Goal: Information Seeking & Learning: Check status

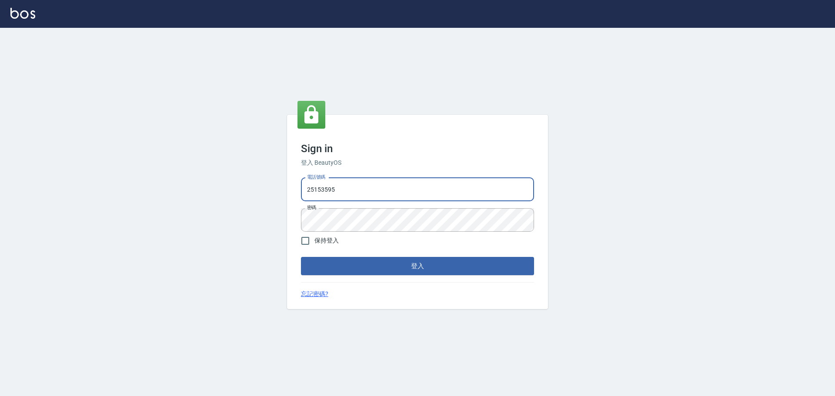
drag, startPoint x: 344, startPoint y: 192, endPoint x: 350, endPoint y: 199, distance: 8.6
click at [344, 192] on input "25153595" at bounding box center [417, 189] width 233 height 23
type input "9990001234567"
click at [401, 262] on button "登入" at bounding box center [417, 266] width 233 height 18
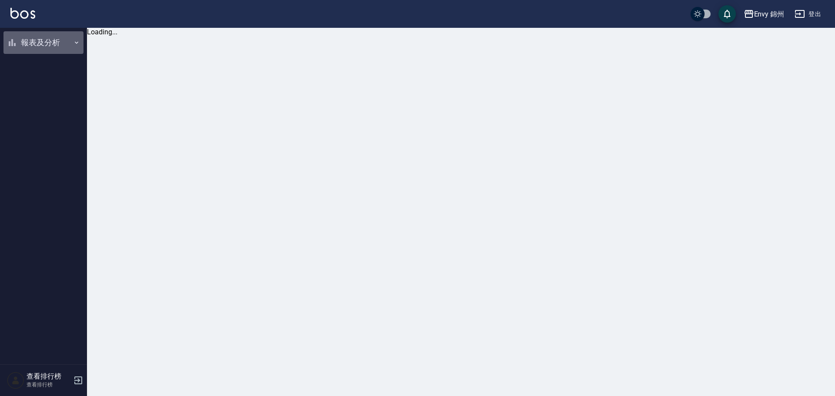
click at [35, 44] on button "報表及分析" at bounding box center [43, 42] width 80 height 23
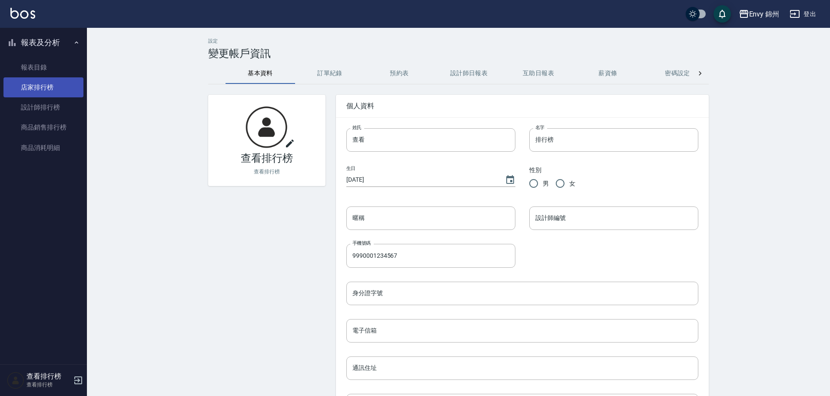
click at [40, 82] on link "店家排行榜" at bounding box center [43, 87] width 80 height 20
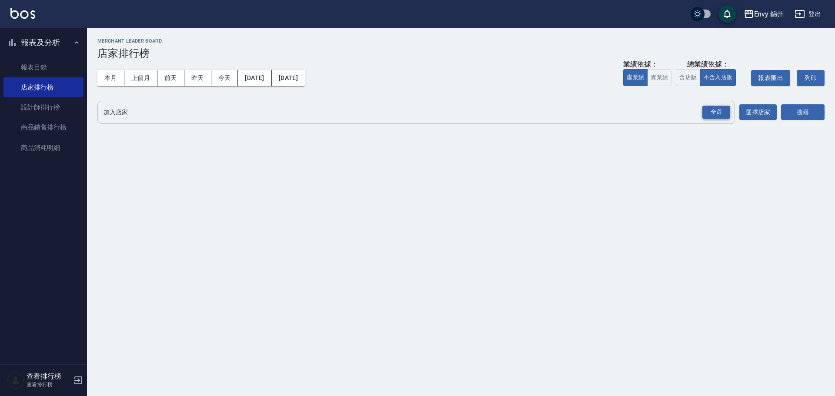
click at [722, 113] on div "全選" at bounding box center [716, 112] width 28 height 13
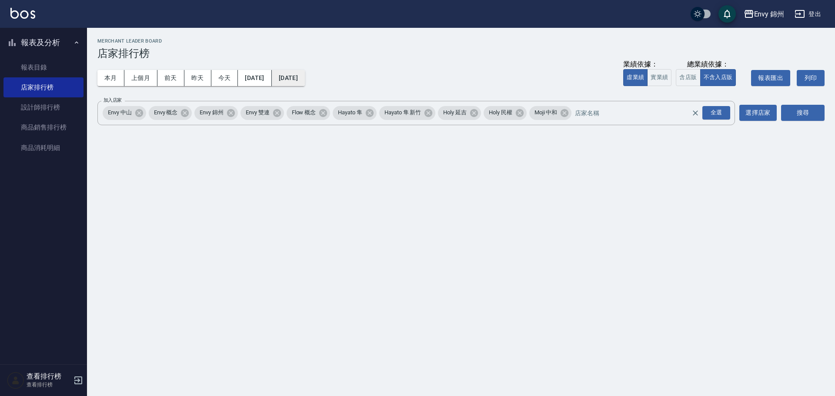
click at [305, 75] on button "[DATE]" at bounding box center [288, 78] width 33 height 16
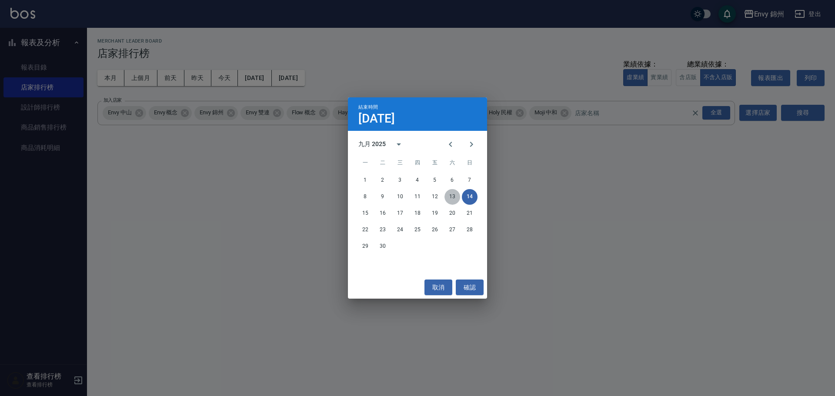
click at [453, 198] on button "13" at bounding box center [452, 197] width 16 height 16
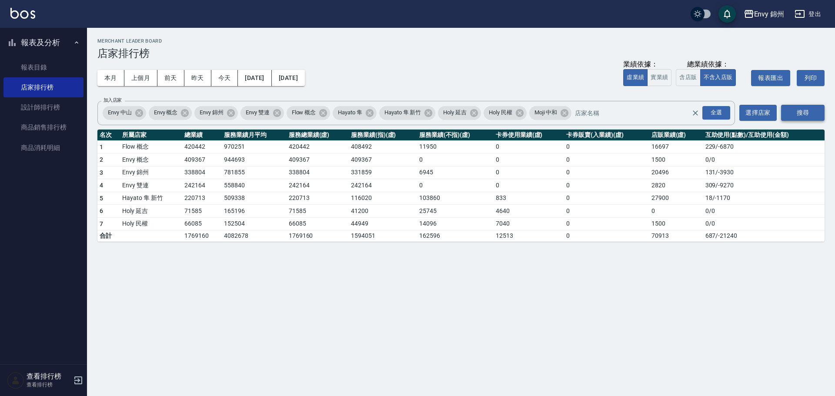
click at [810, 115] on button "搜尋" at bounding box center [802, 113] width 43 height 16
click at [34, 107] on link "設計師排行榜" at bounding box center [43, 107] width 80 height 20
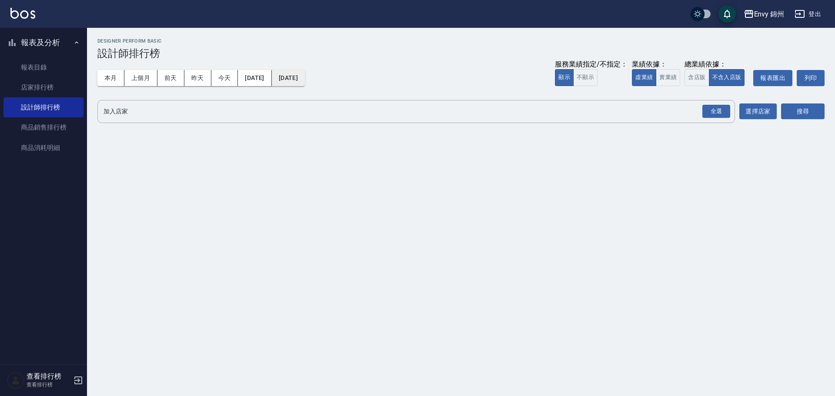
click at [300, 80] on button "[DATE]" at bounding box center [288, 78] width 33 height 16
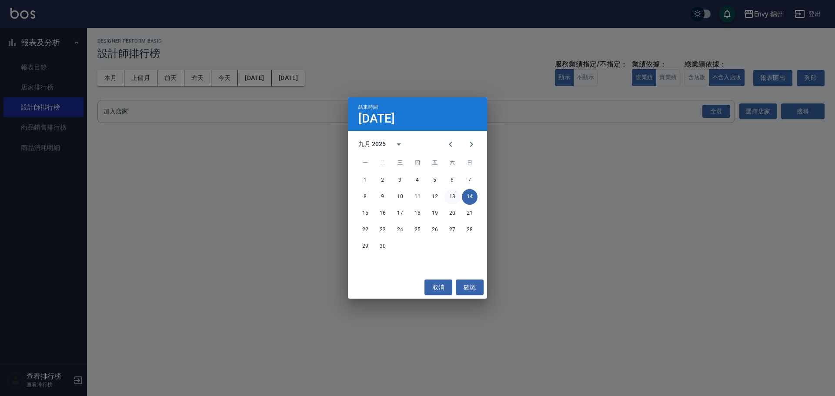
click at [451, 193] on button "13" at bounding box center [452, 197] width 16 height 16
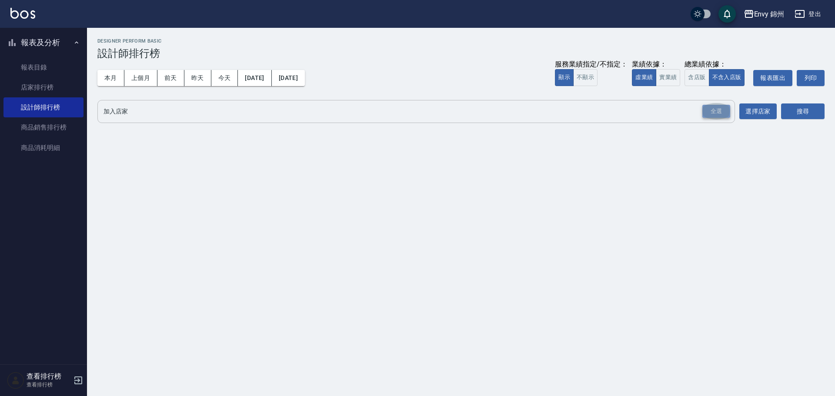
click at [708, 108] on div "全選" at bounding box center [716, 111] width 28 height 13
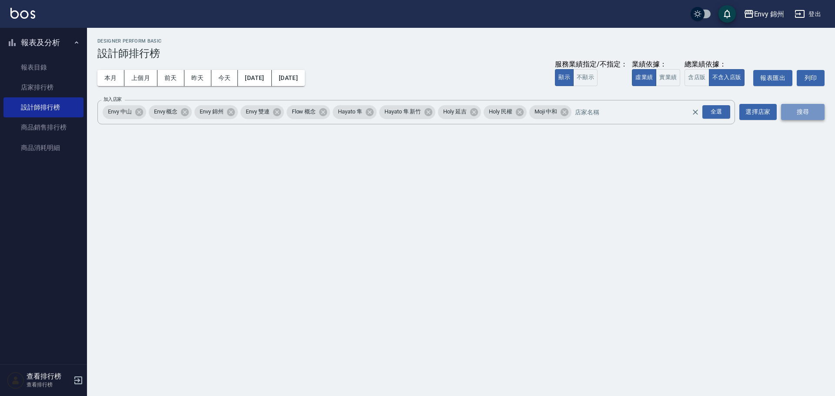
click at [815, 111] on button "搜尋" at bounding box center [802, 112] width 43 height 16
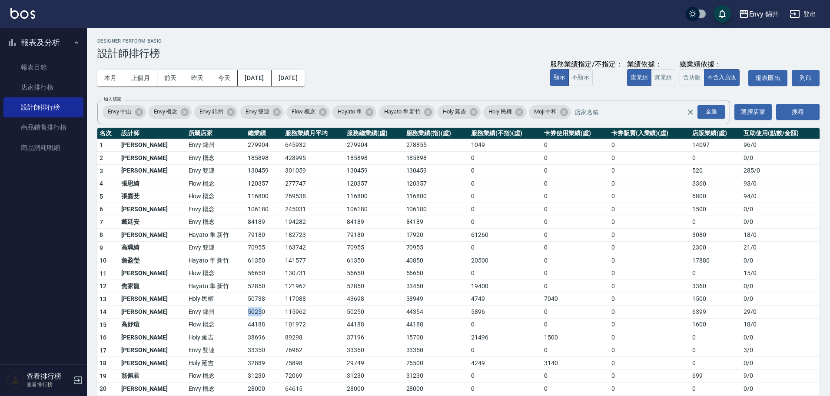
drag, startPoint x: 214, startPoint y: 312, endPoint x: 234, endPoint y: 313, distance: 20.0
click at [233, 314] on tr "14 [PERSON_NAME] [GEOGRAPHIC_DATA] 115962 50250 44354 5896 0 0 6399 29 / 0" at bounding box center [458, 312] width 723 height 13
drag, startPoint x: 216, startPoint y: 166, endPoint x: 247, endPoint y: 163, distance: 31.8
click at [247, 163] on tbody "1 [PERSON_NAME] 錦州 279904 645932 279904 278855 1049 0 0 14097 96 / 0 2 王文嘉 Envy…" at bounding box center [458, 337] width 723 height 396
click at [246, 200] on td "116800" at bounding box center [264, 196] width 37 height 13
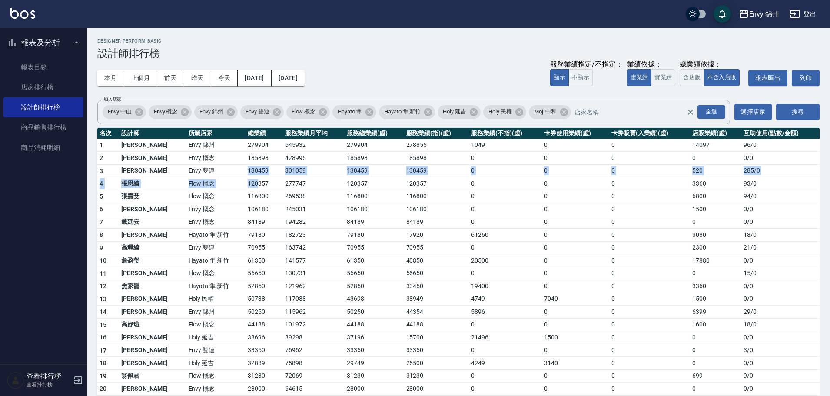
drag, startPoint x: 207, startPoint y: 170, endPoint x: 228, endPoint y: 180, distance: 22.6
click at [228, 180] on tbody "1 [PERSON_NAME] 錦州 279904 645932 279904 278855 1049 0 0 14097 96 / 0 2 王文嘉 Envy…" at bounding box center [458, 337] width 723 height 396
click at [246, 180] on td "120357" at bounding box center [264, 183] width 37 height 13
drag, startPoint x: 217, startPoint y: 185, endPoint x: 224, endPoint y: 187, distance: 6.7
click at [246, 187] on td "120357" at bounding box center [264, 183] width 37 height 13
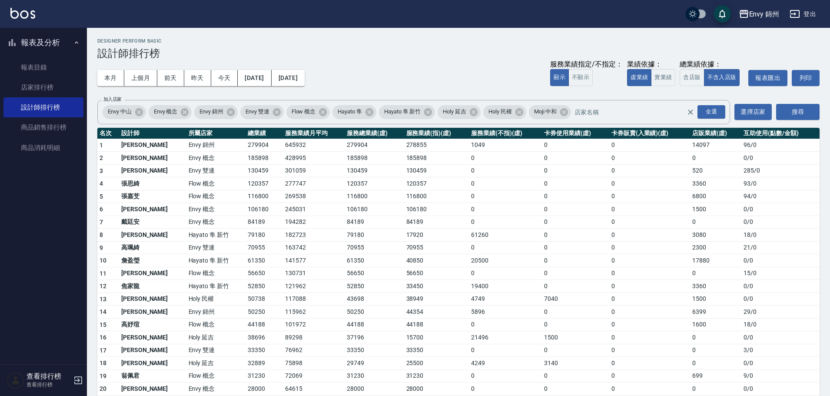
click at [246, 221] on td "84189" at bounding box center [264, 222] width 37 height 13
click at [246, 239] on td "79180" at bounding box center [264, 235] width 37 height 13
click at [803, 11] on button "登出" at bounding box center [802, 14] width 33 height 16
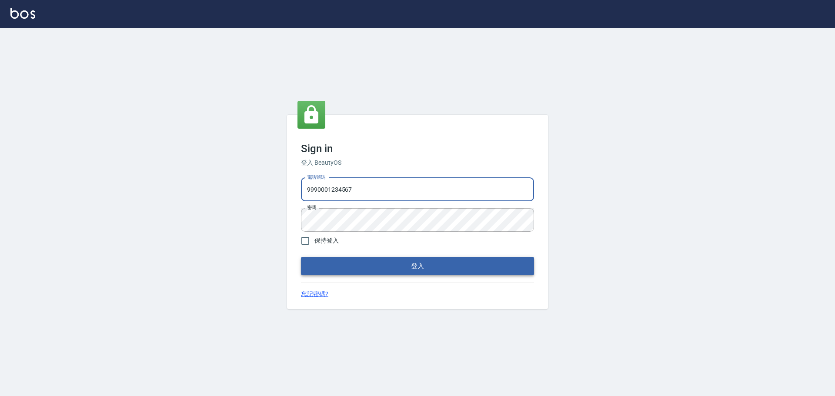
type input "25153595"
click at [411, 263] on button "登入" at bounding box center [417, 266] width 233 height 18
